Goal: Task Accomplishment & Management: Manage account settings

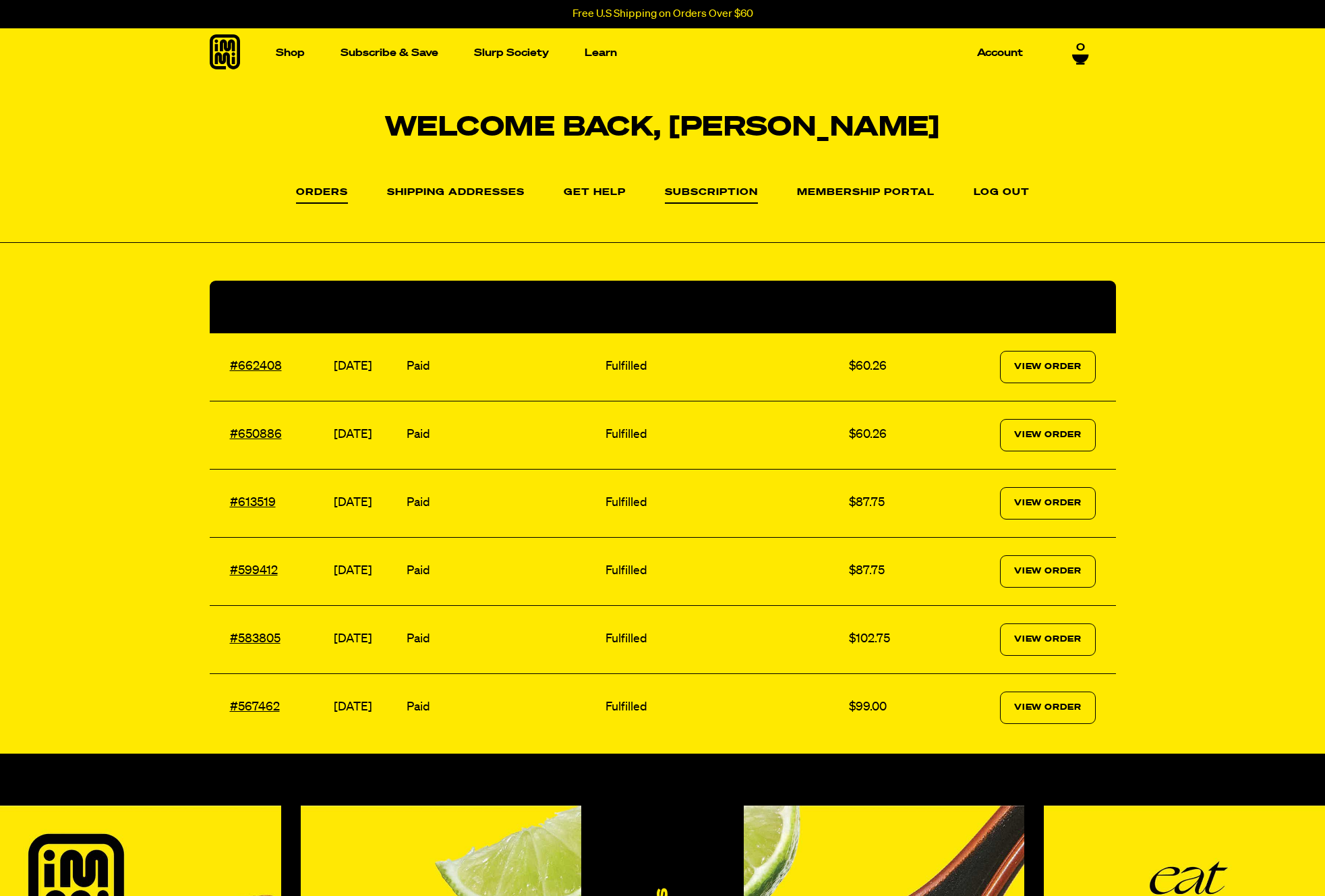
click at [698, 191] on link "Subscription" at bounding box center [711, 195] width 93 height 16
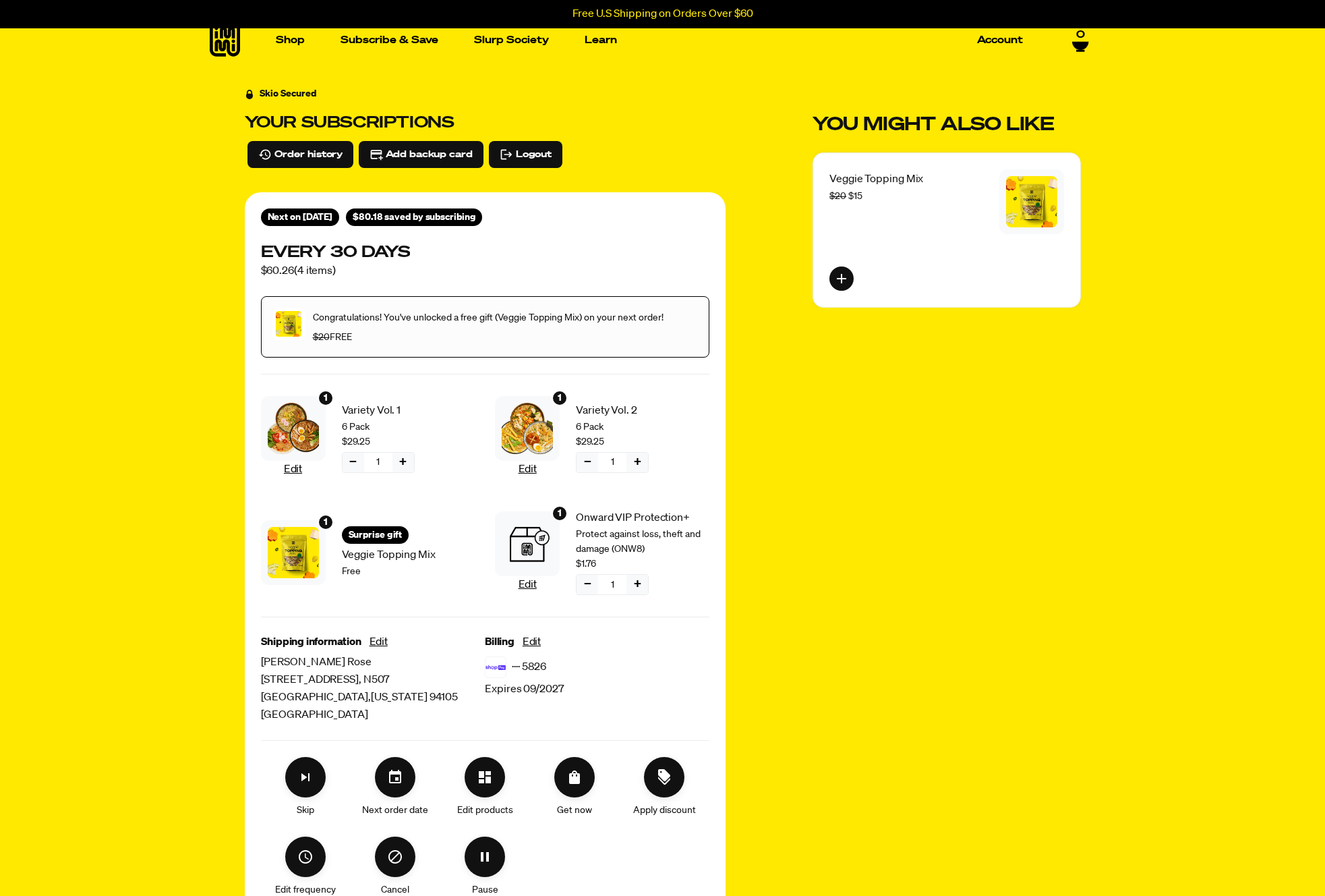
scroll to position [14, 0]
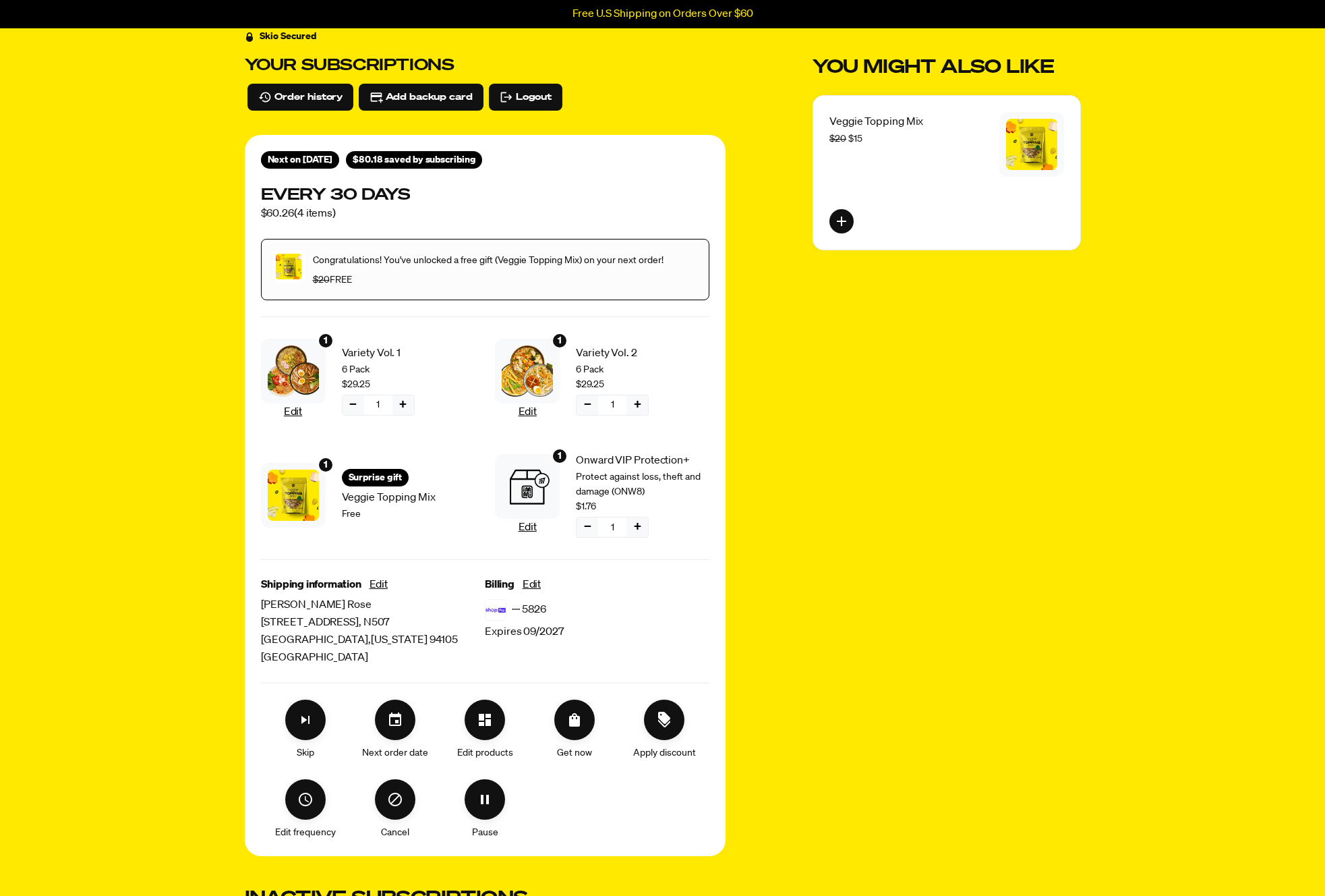
scroll to position [71, 0]
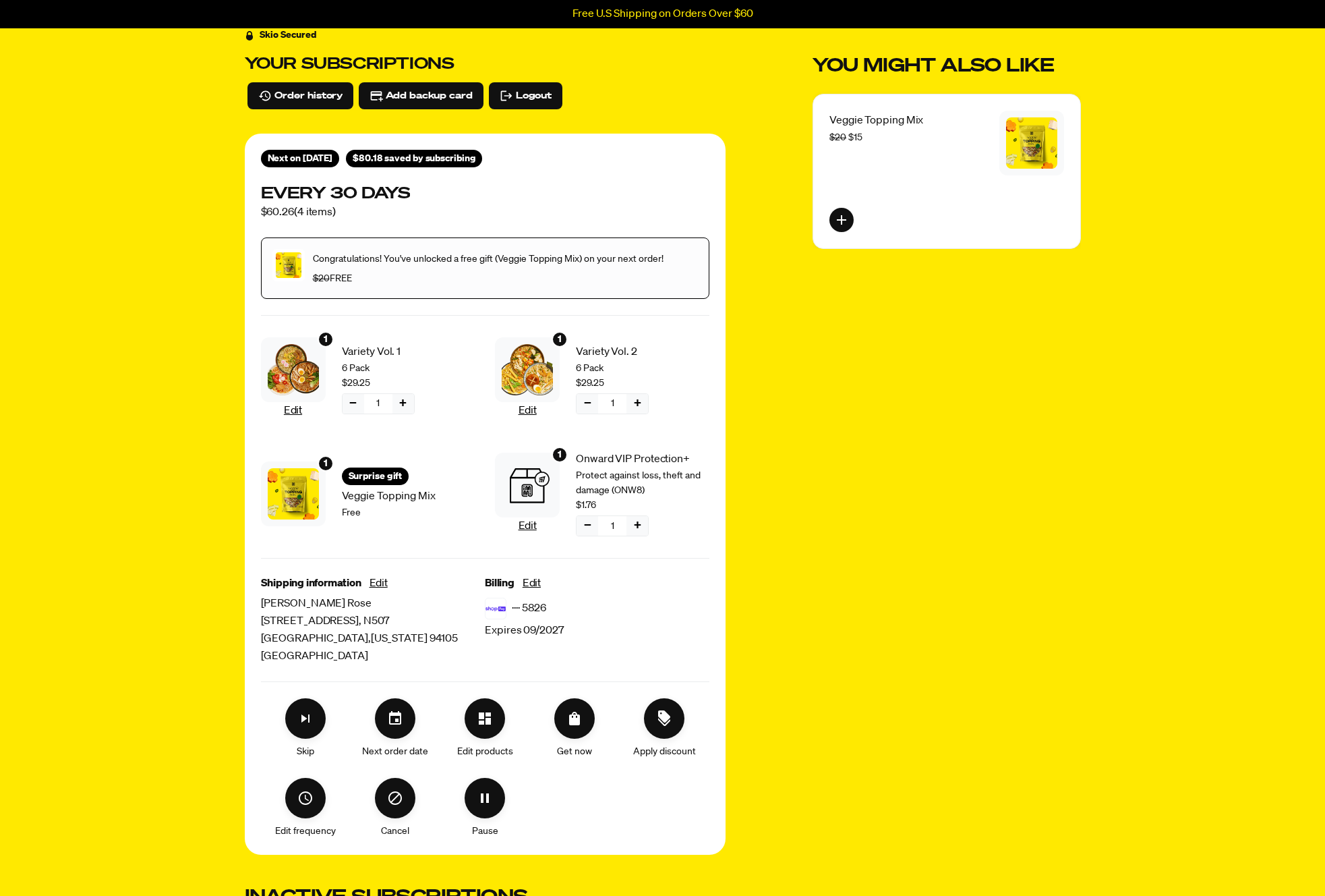
click at [900, 586] on div "You might also like Veggie Topping Mix $20 $15" at bounding box center [946, 689] width 268 height 1322
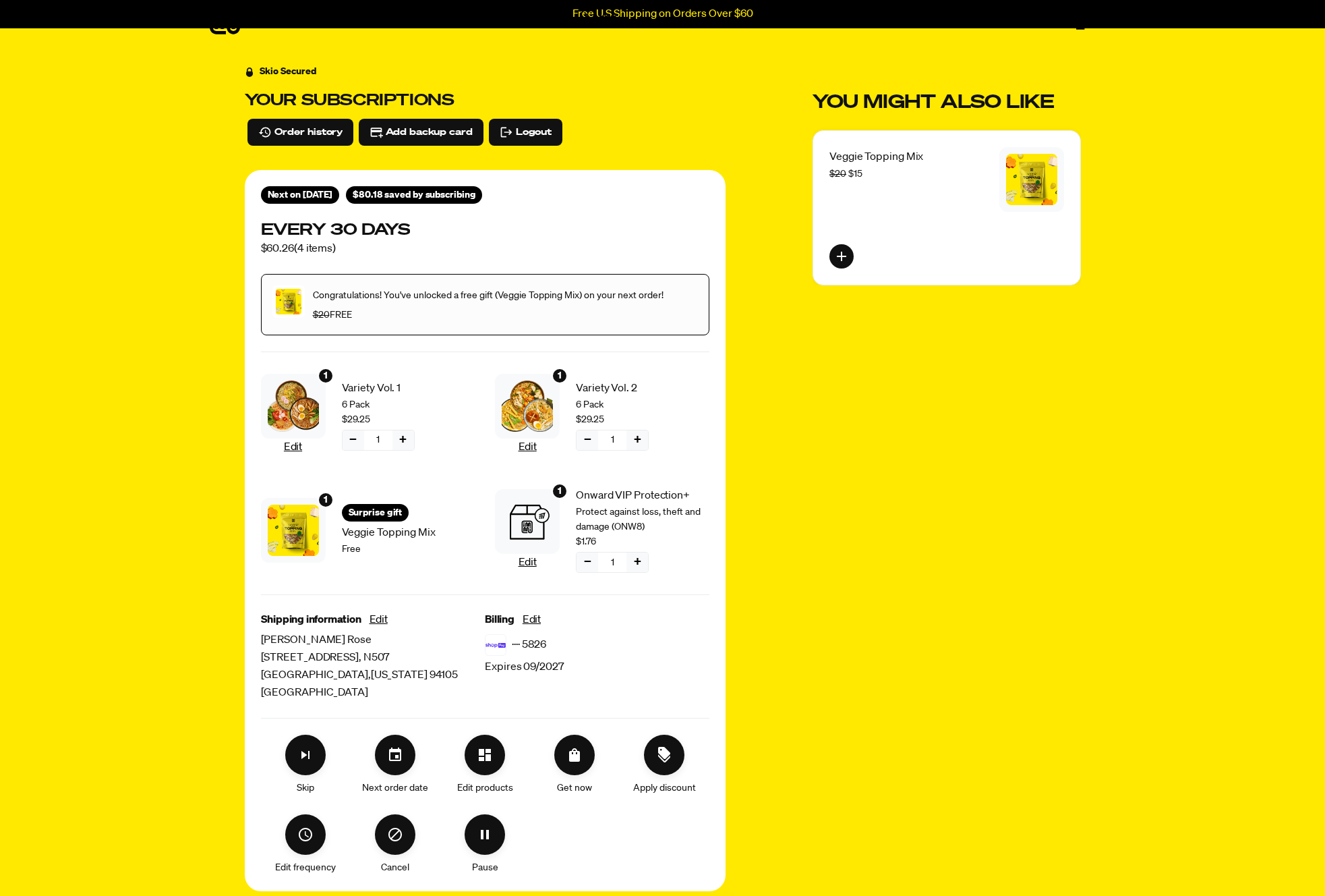
scroll to position [0, 0]
